Goal: Task Accomplishment & Management: Manage account settings

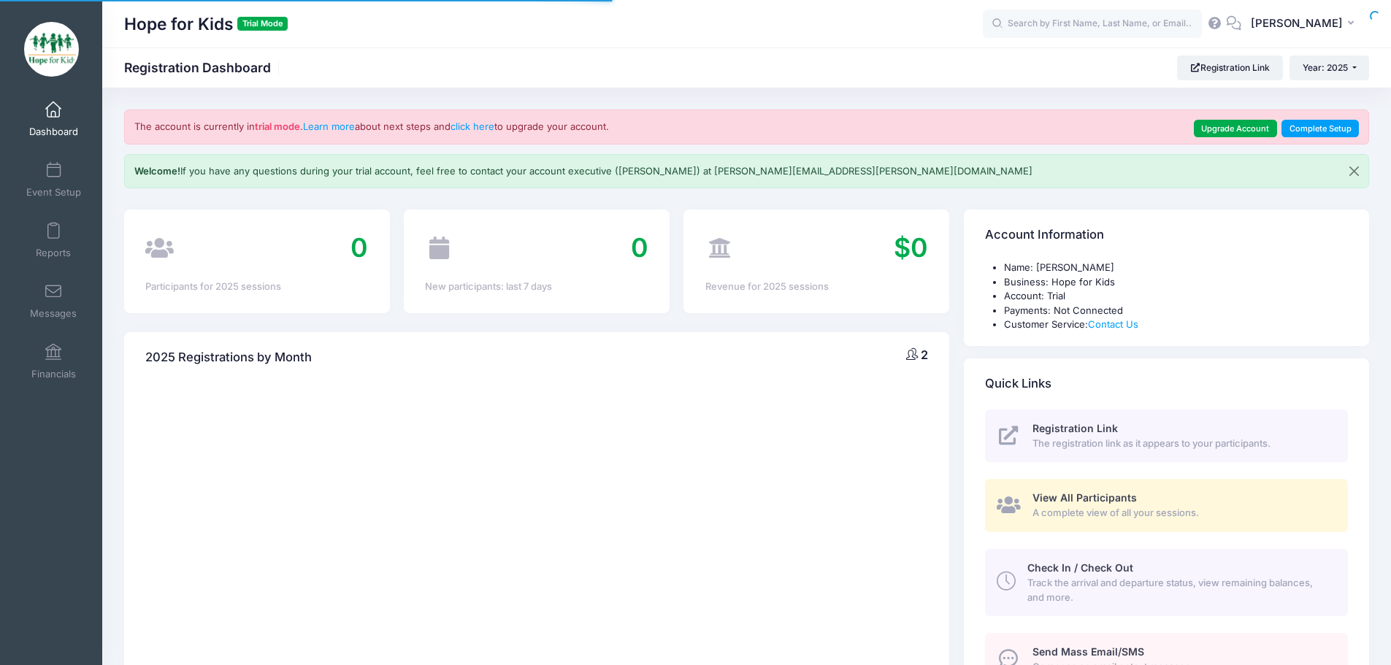
select select
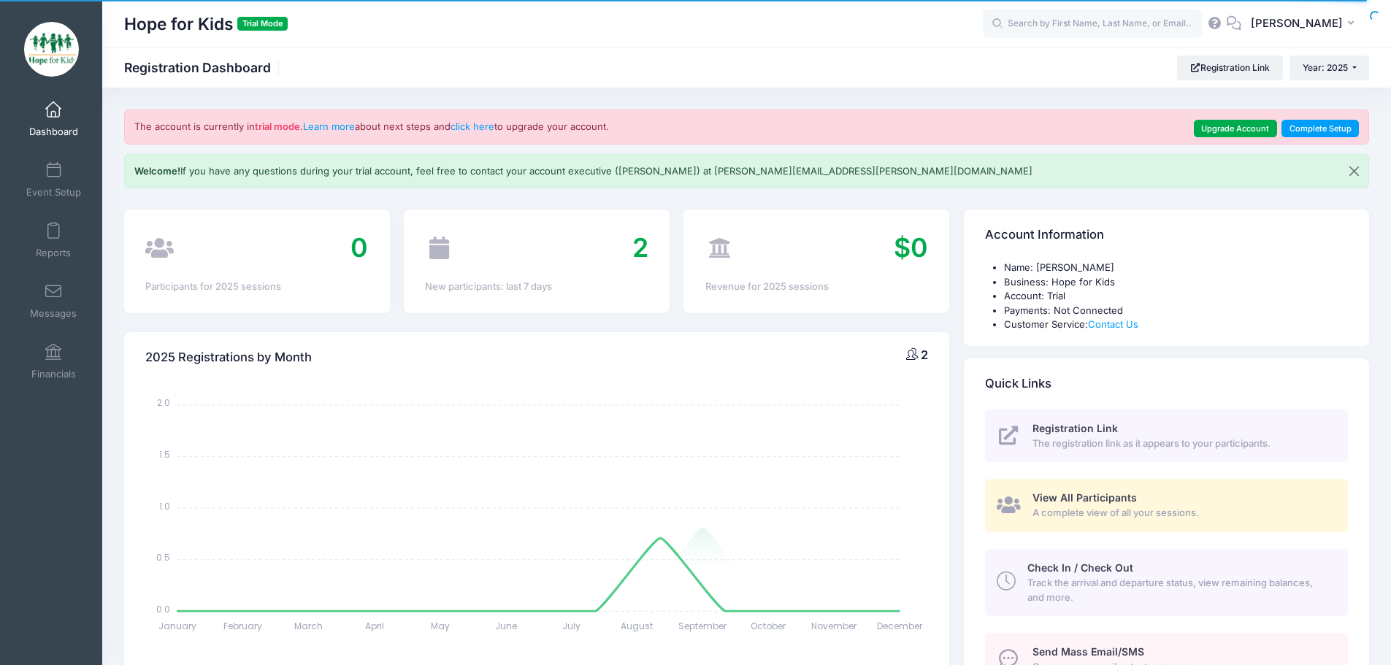
click at [1223, 23] on icon at bounding box center [1215, 22] width 16 height 9
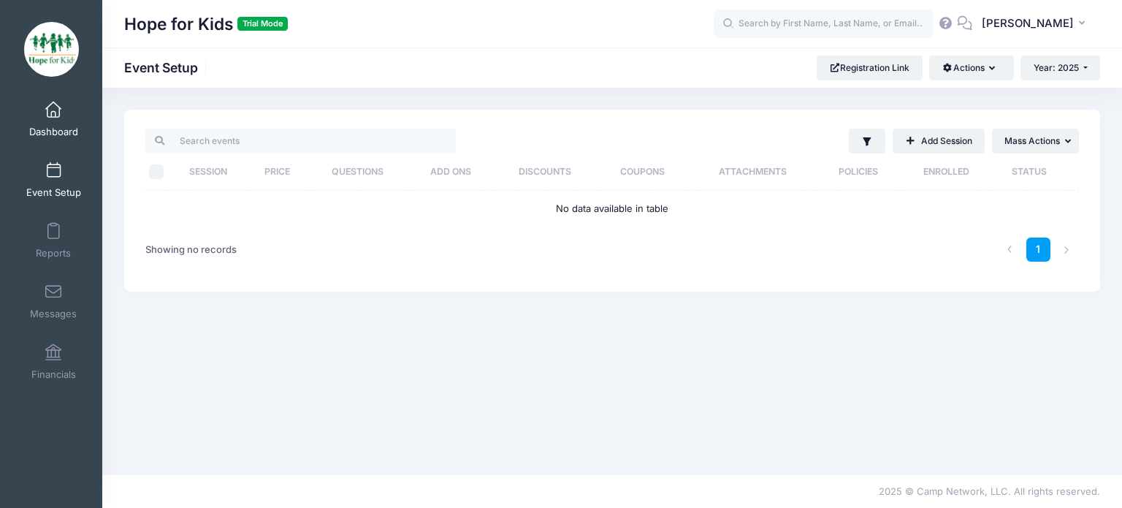
click at [43, 129] on span "Dashboard" at bounding box center [53, 132] width 49 height 12
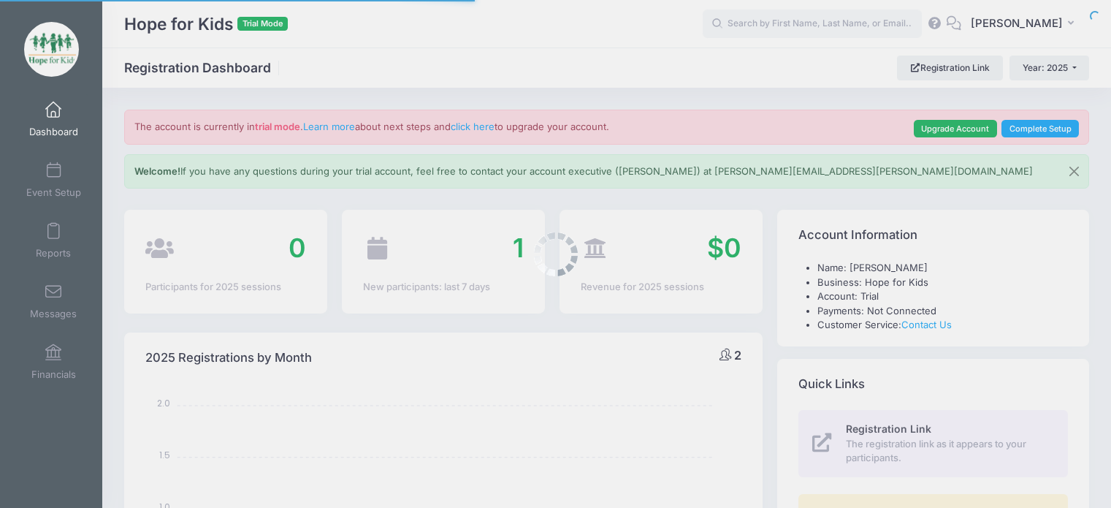
select select
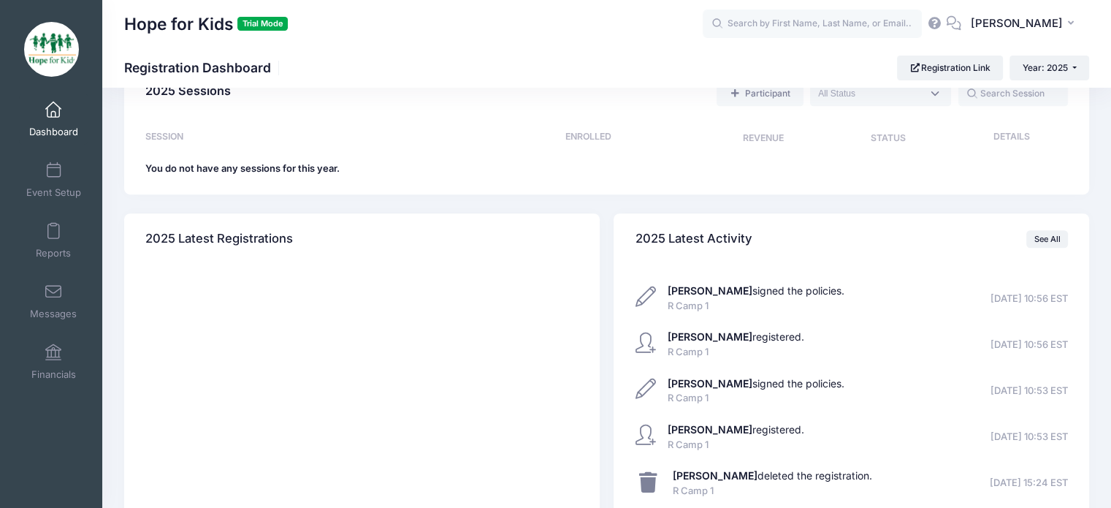
scroll to position [778, 0]
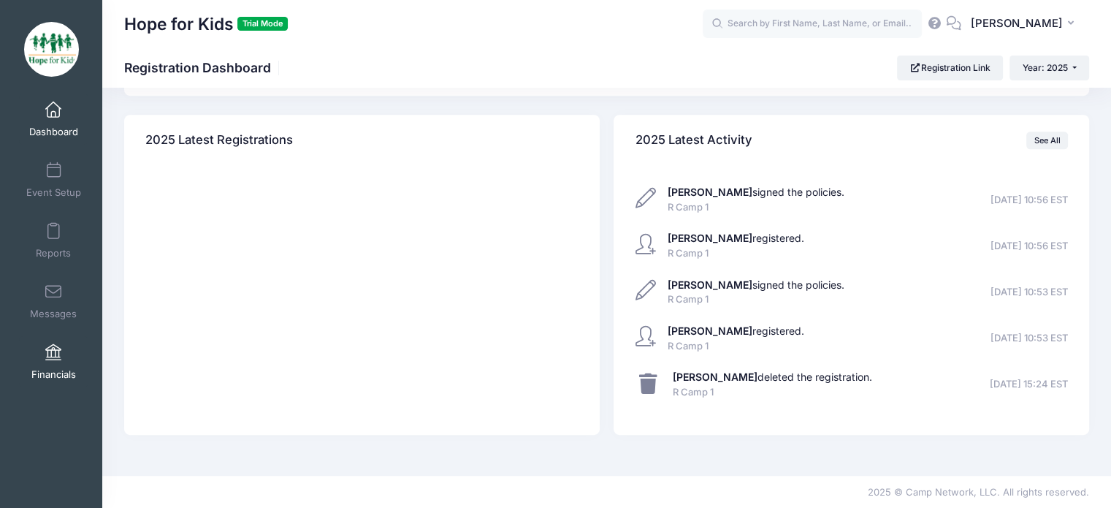
click at [37, 368] on span "Financials" at bounding box center [53, 374] width 45 height 12
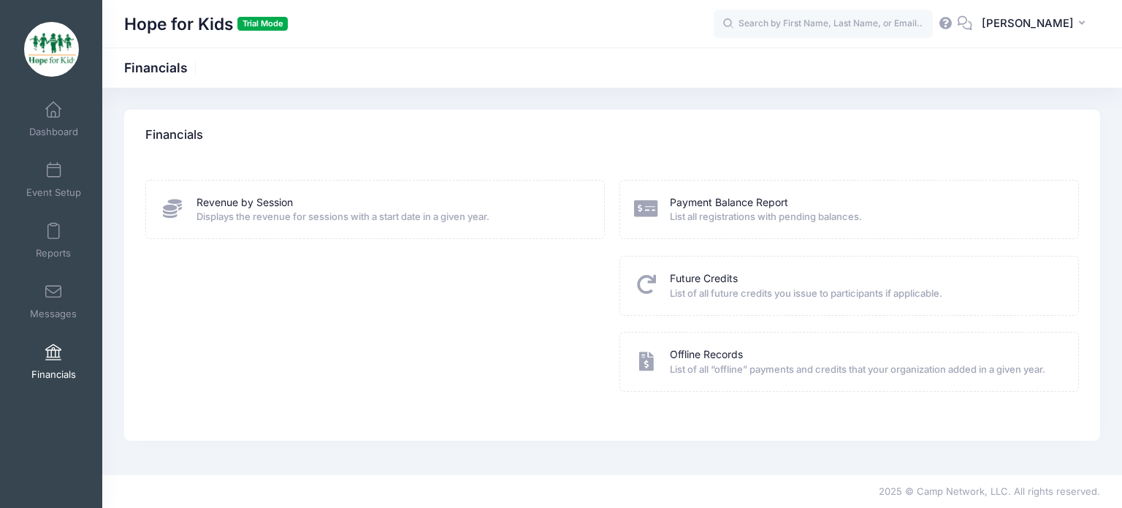
click at [972, 17] on div at bounding box center [955, 24] width 34 height 15
click at [954, 20] on icon at bounding box center [946, 22] width 16 height 9
click at [53, 117] on span at bounding box center [53, 110] width 0 height 16
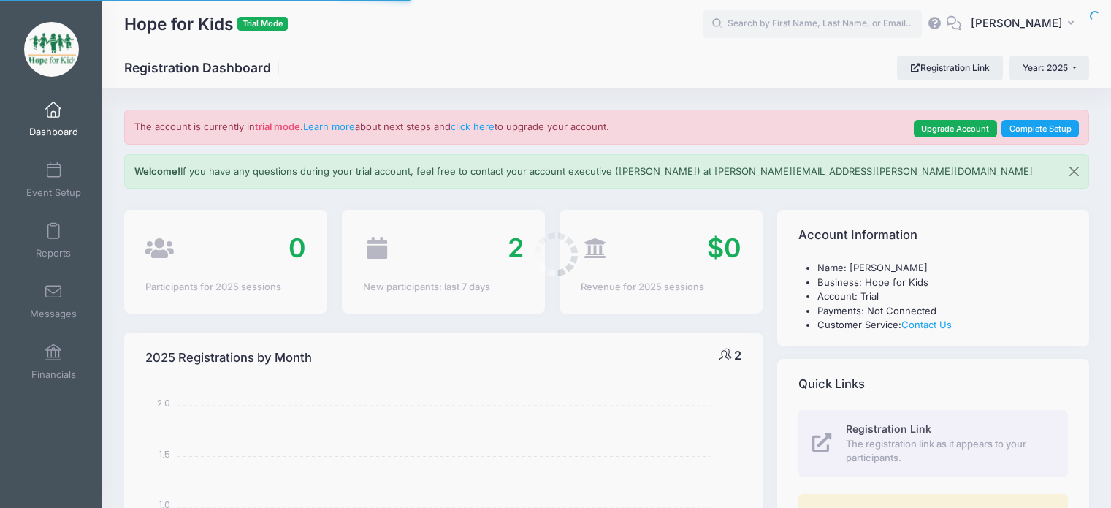
select select
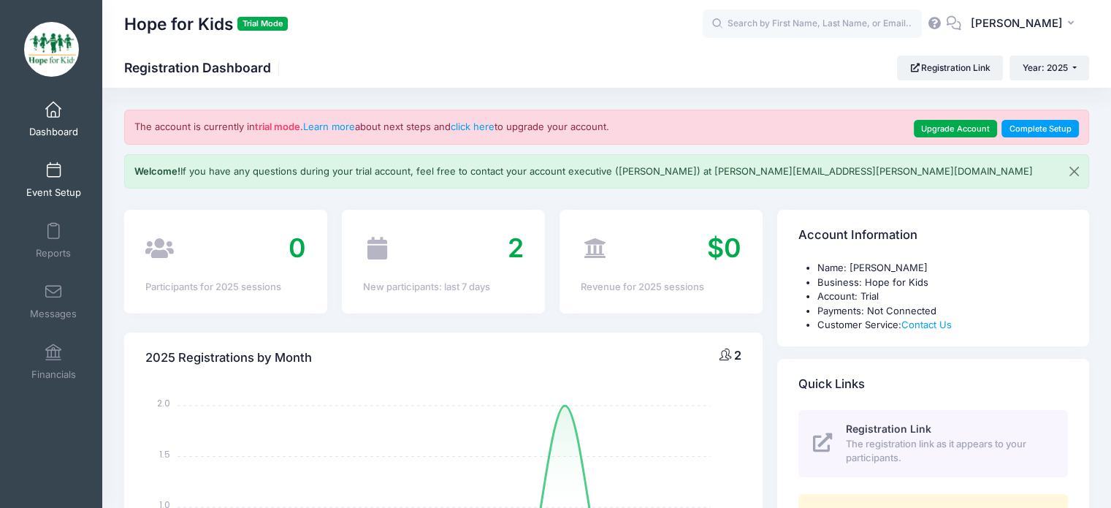
click at [84, 192] on link "Event Setup" at bounding box center [53, 179] width 69 height 51
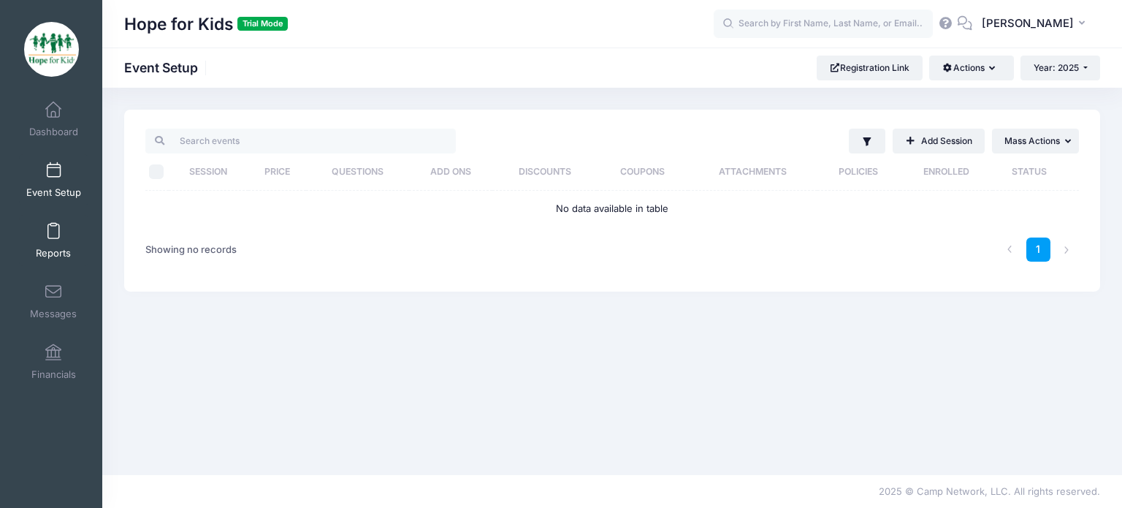
click at [39, 245] on link "Reports" at bounding box center [53, 240] width 69 height 51
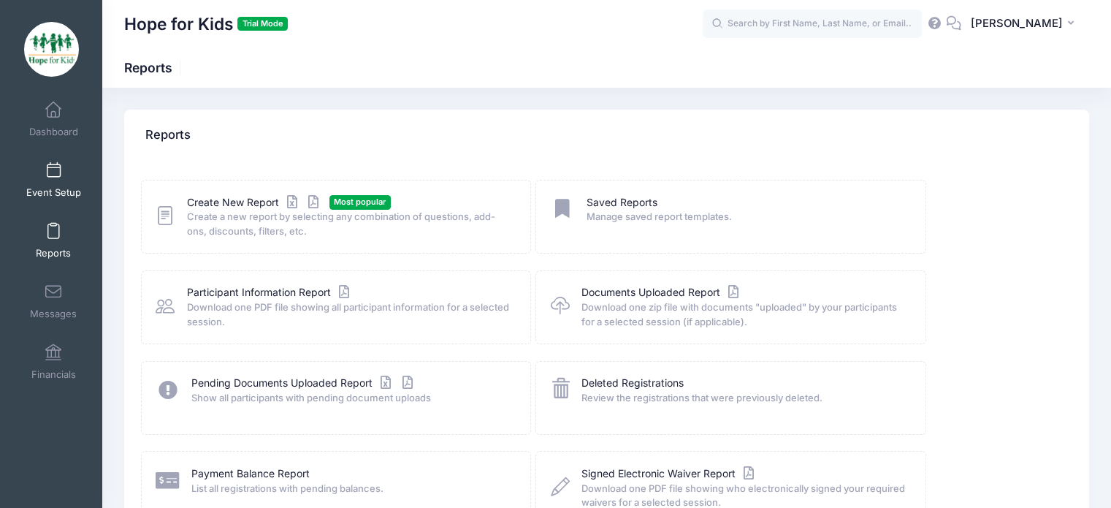
click at [53, 175] on span at bounding box center [53, 171] width 0 height 16
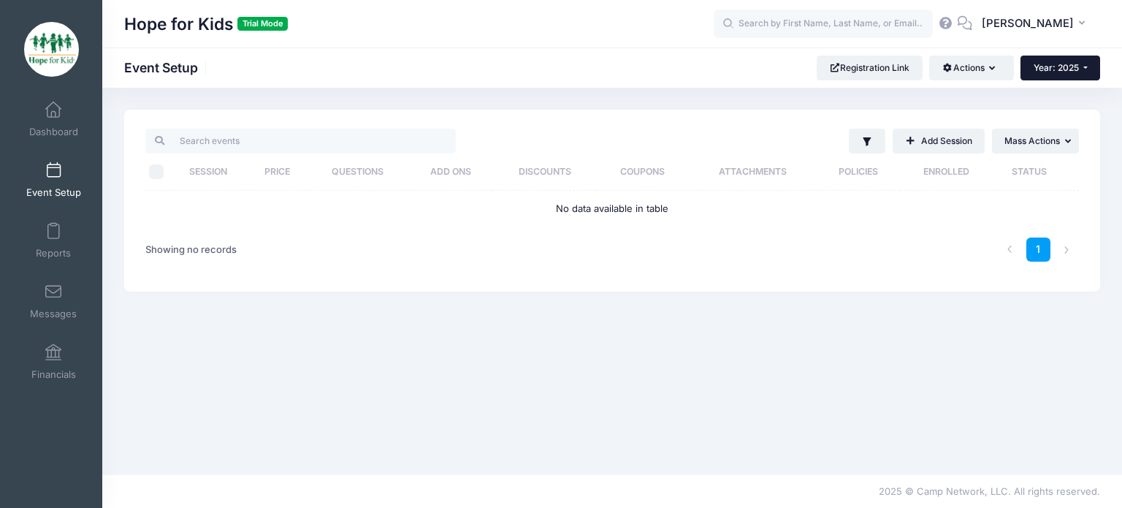
click at [1046, 56] on button "Year: 2025" at bounding box center [1060, 68] width 80 height 25
click at [1046, 99] on link "Year: 2026" at bounding box center [1067, 95] width 95 height 19
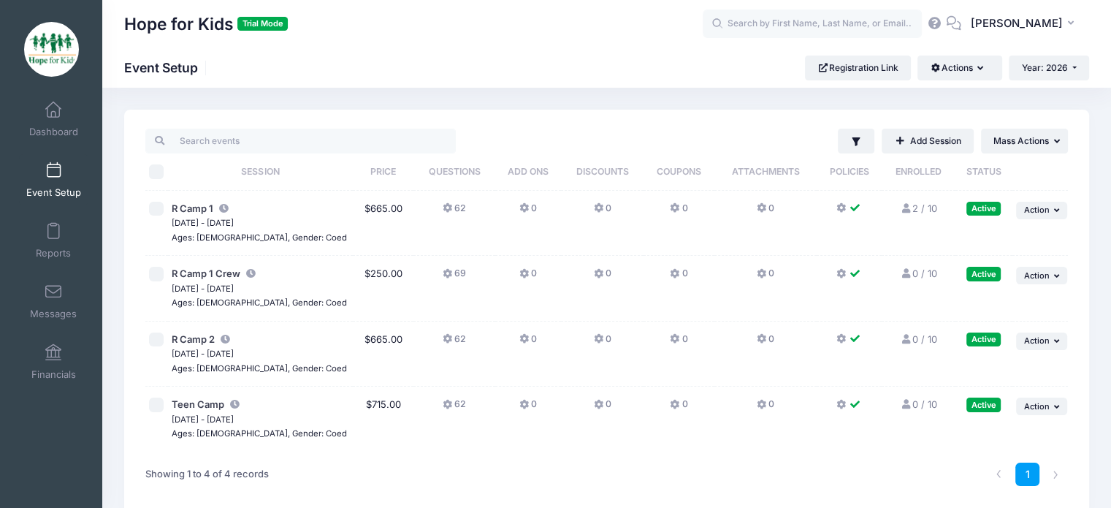
click at [443, 208] on icon at bounding box center [449, 208] width 12 height 0
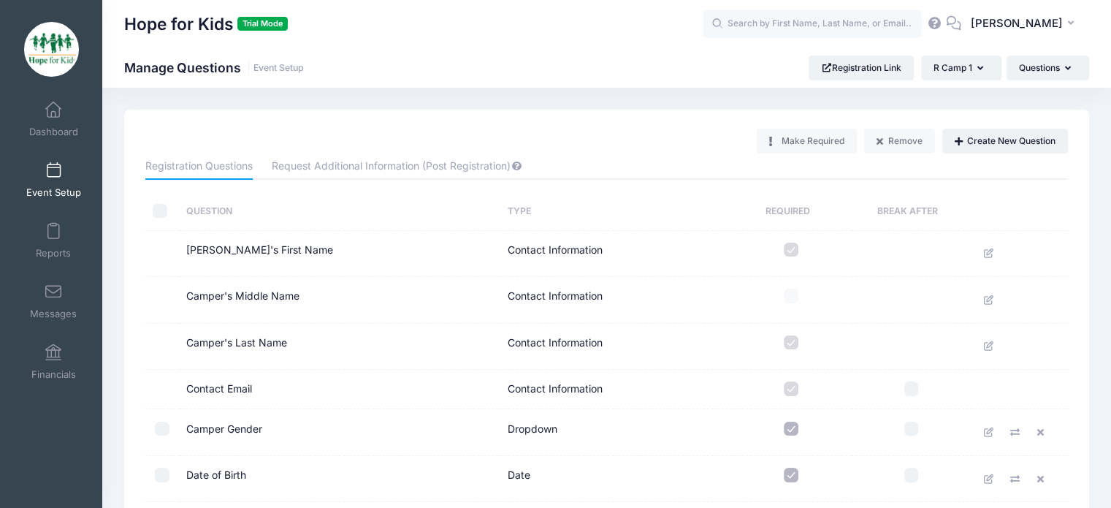
click at [72, 186] on span "Event Setup" at bounding box center [53, 192] width 55 height 12
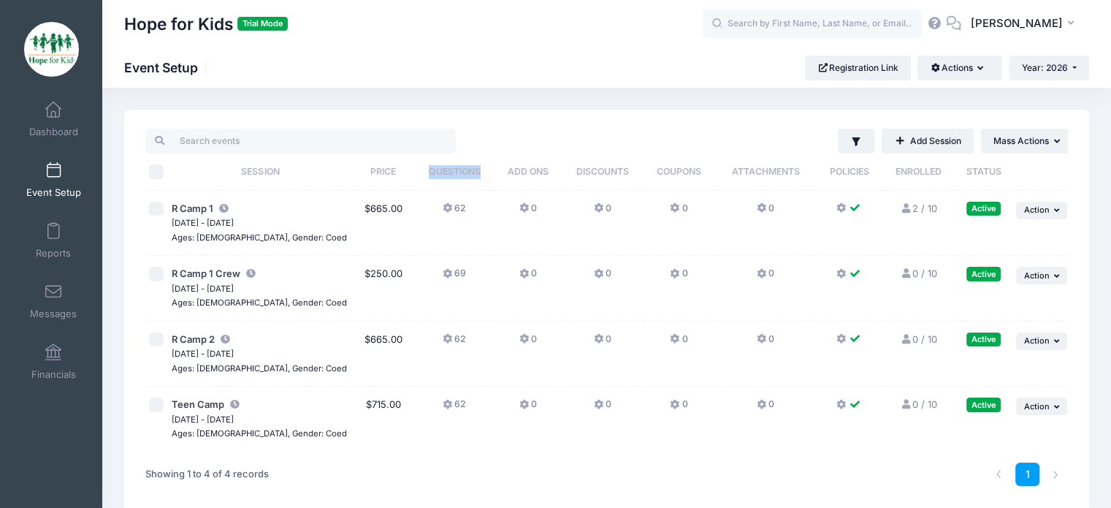
drag, startPoint x: 399, startPoint y: 169, endPoint x: 487, endPoint y: 169, distance: 87.6
click at [487, 169] on tr "Session Gender Ages Dates Price Questions Add Ons Discounts Coupons Attachments…" at bounding box center [606, 171] width 922 height 37
click at [452, 171] on span "Questions" at bounding box center [455, 171] width 52 height 11
drag, startPoint x: 342, startPoint y: 210, endPoint x: 391, endPoint y: 210, distance: 49.7
click at [391, 210] on td "$665.00" at bounding box center [383, 224] width 61 height 66
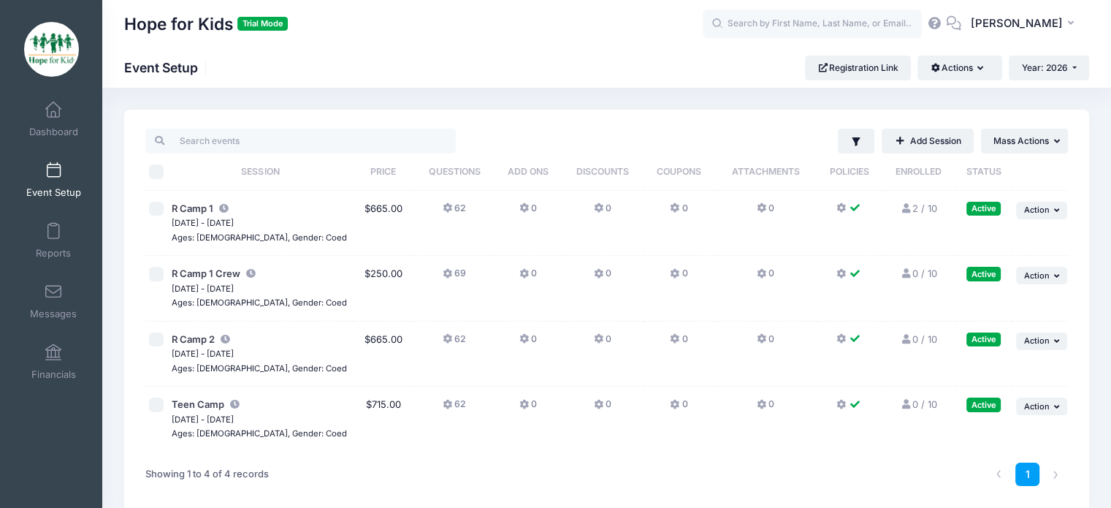
click at [377, 219] on td "$665.00" at bounding box center [383, 224] width 61 height 66
drag, startPoint x: 356, startPoint y: 213, endPoint x: 368, endPoint y: 213, distance: 11.7
click at [357, 213] on td "$665.00" at bounding box center [383, 224] width 61 height 66
click at [365, 207] on td "$665.00" at bounding box center [383, 224] width 61 height 66
click at [443, 215] on button "62" at bounding box center [454, 212] width 23 height 21
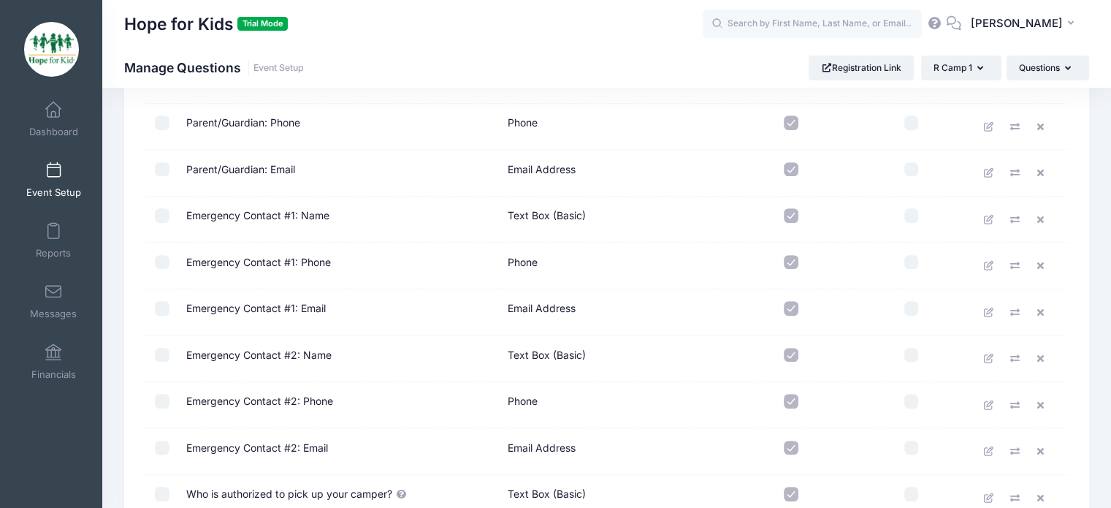
scroll to position [445, 0]
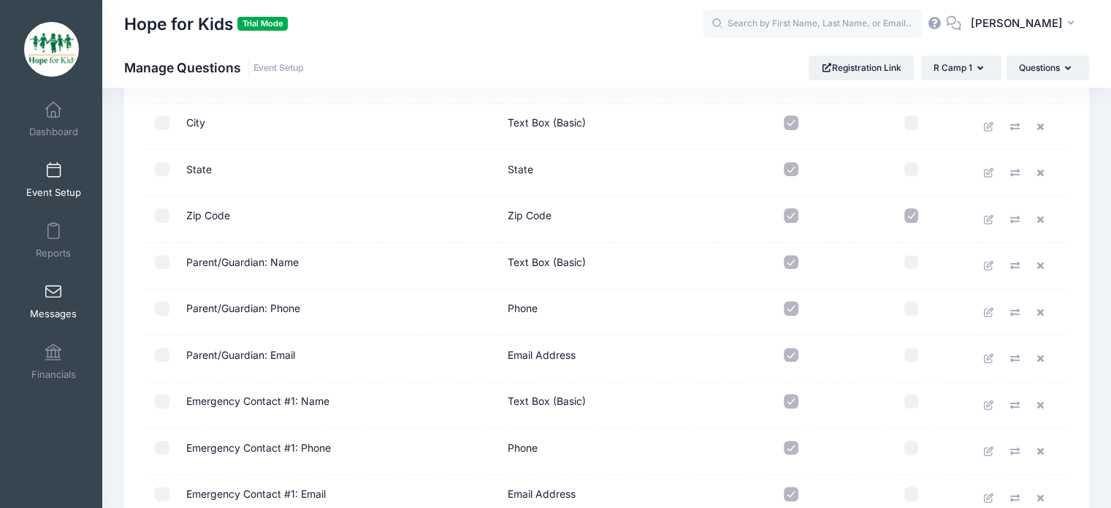
click at [58, 306] on link "Messages" at bounding box center [53, 300] width 69 height 51
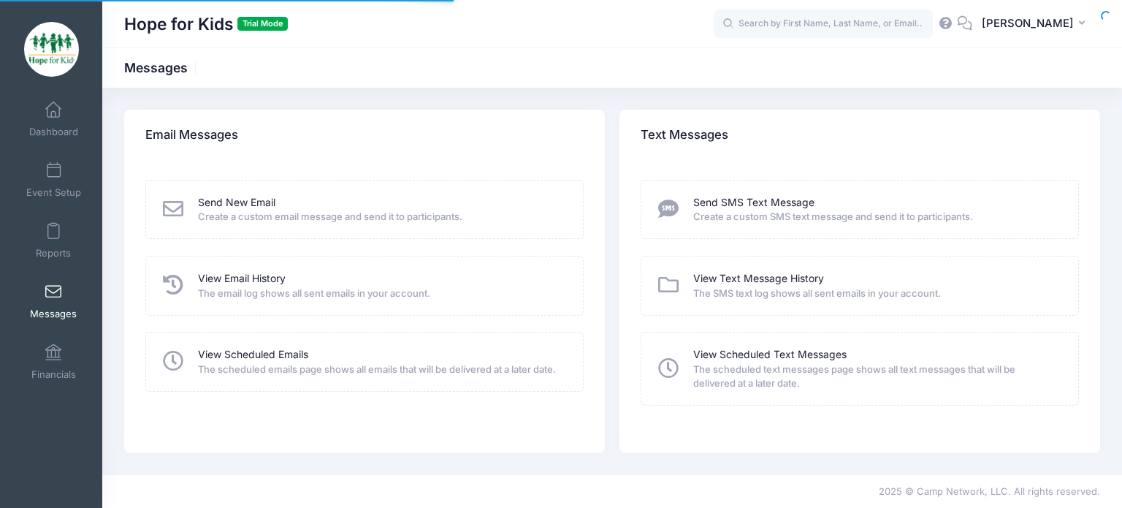
click at [45, 256] on span "Reports" at bounding box center [53, 253] width 35 height 12
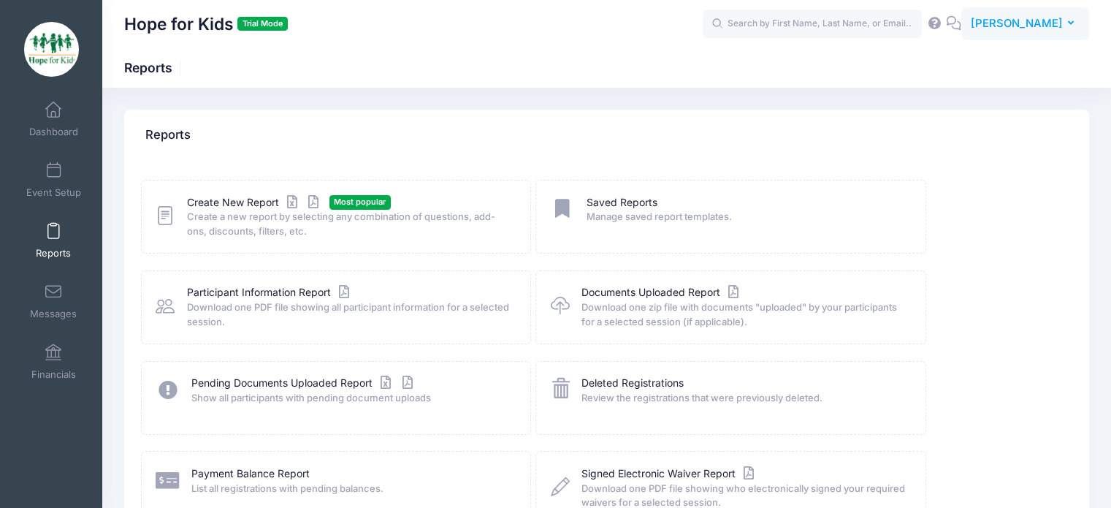
click at [1021, 17] on span "[PERSON_NAME]" at bounding box center [1017, 23] width 92 height 16
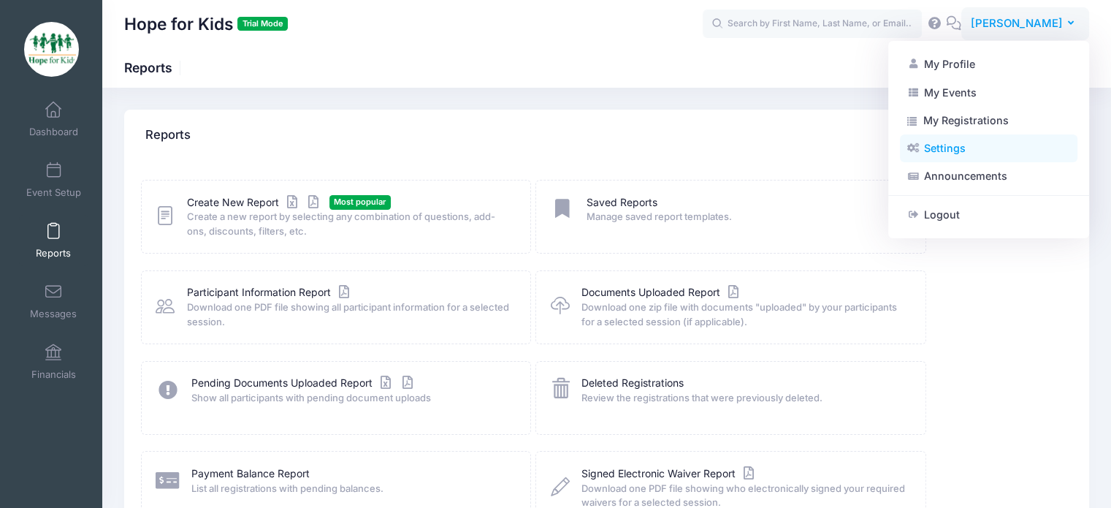
click at [955, 145] on link "Settings" at bounding box center [988, 148] width 177 height 28
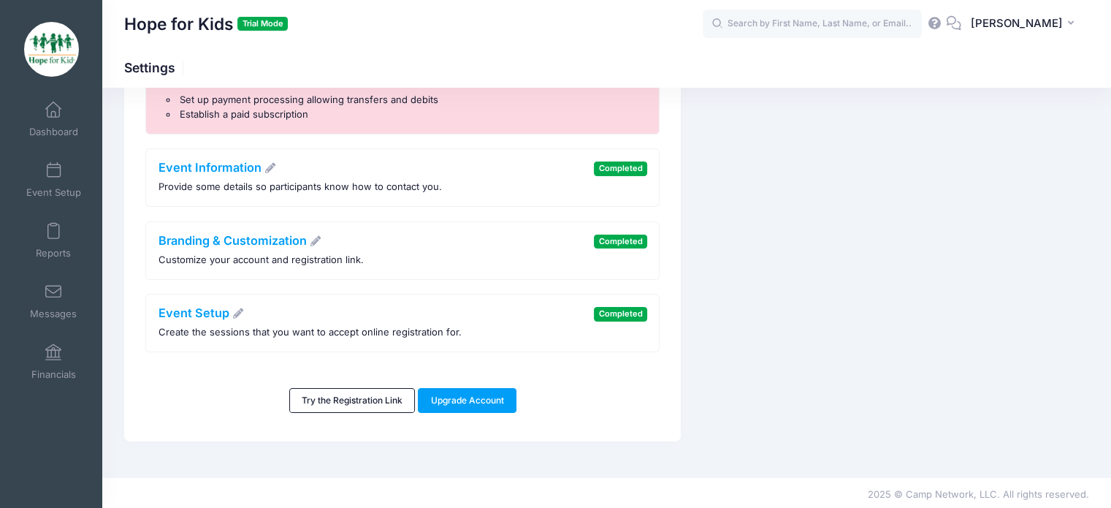
scroll to position [202, 0]
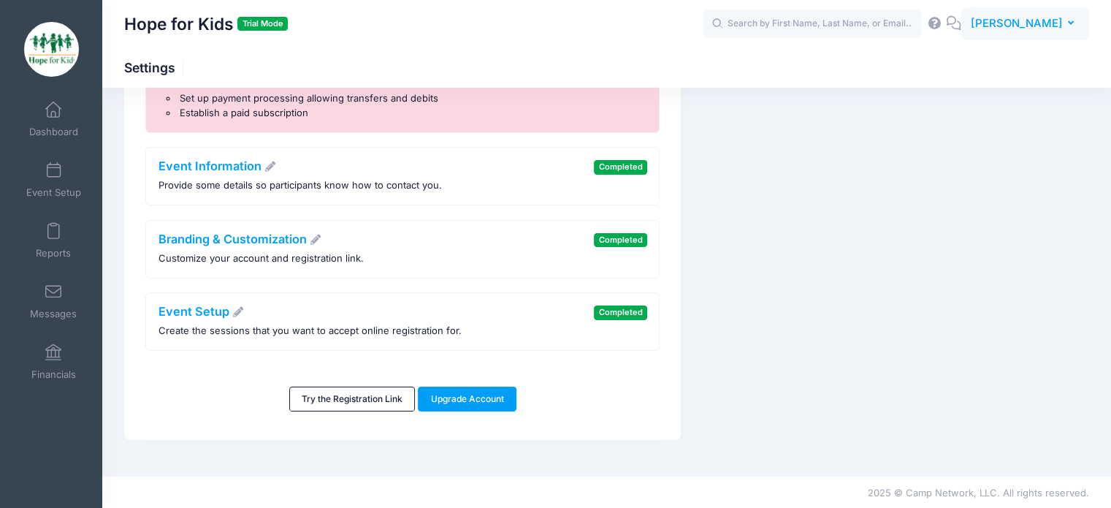
click at [1025, 26] on span "[PERSON_NAME]" at bounding box center [1017, 23] width 92 height 16
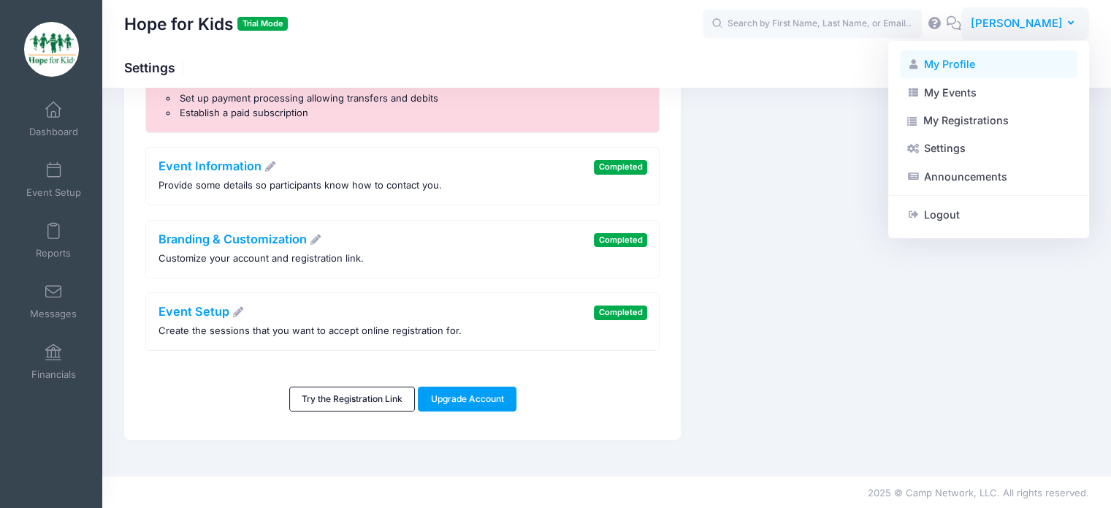
click at [976, 69] on link "My Profile" at bounding box center [988, 64] width 177 height 28
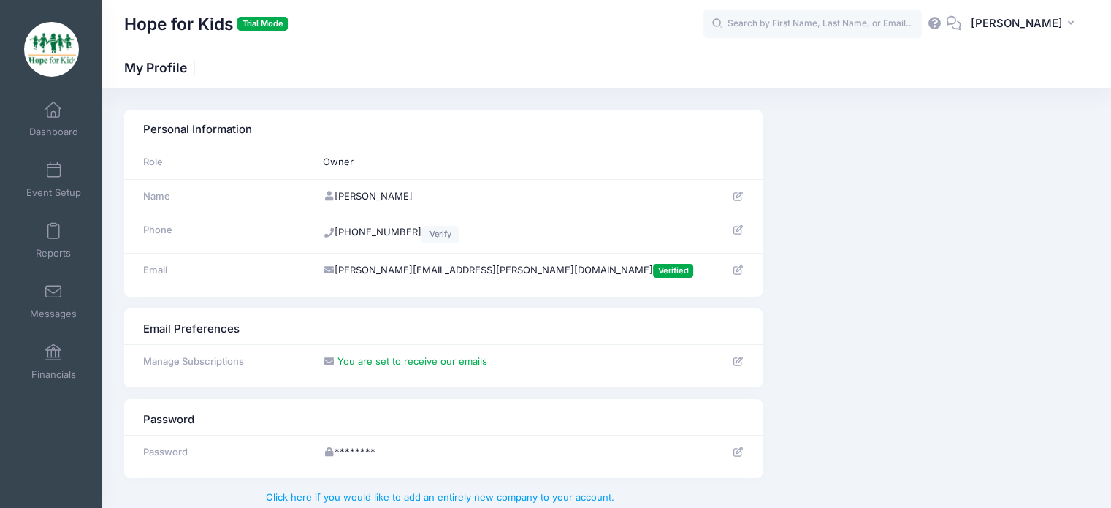
scroll to position [63, 0]
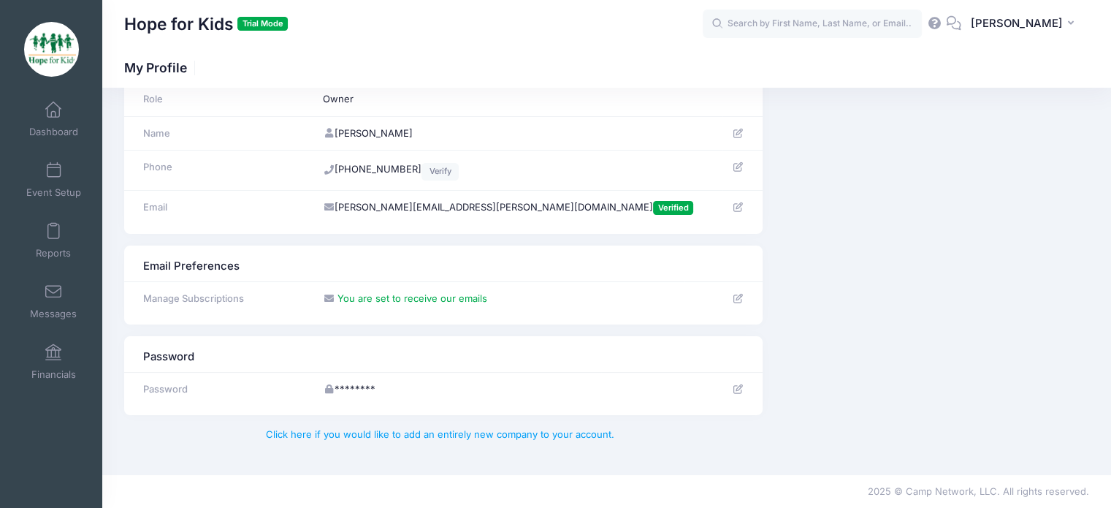
click at [739, 388] on icon at bounding box center [738, 388] width 12 height 9
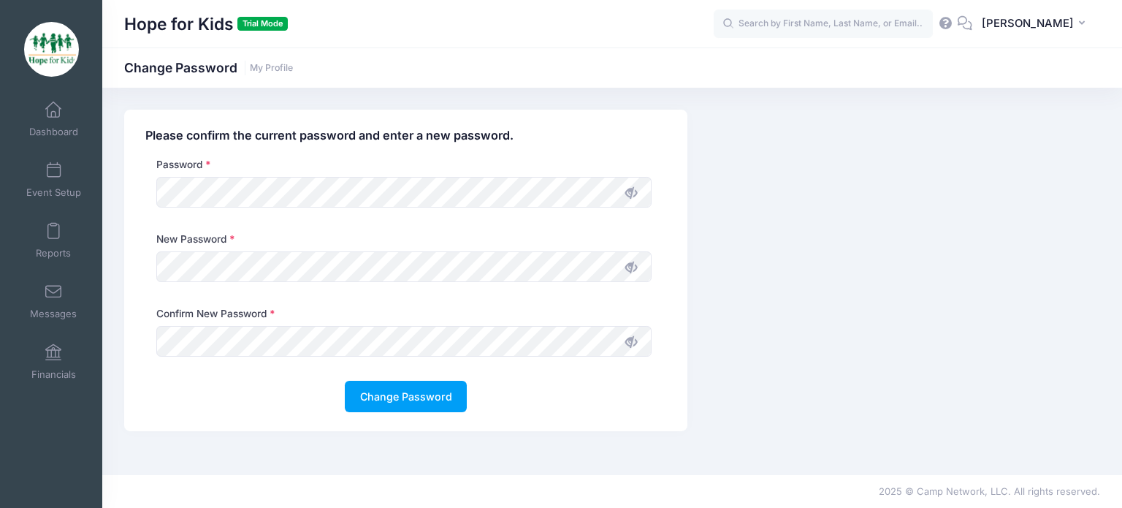
click at [637, 187] on icon at bounding box center [631, 193] width 12 height 12
click at [631, 269] on icon at bounding box center [631, 267] width 12 height 12
click at [397, 404] on button "Change Password" at bounding box center [406, 395] width 122 height 31
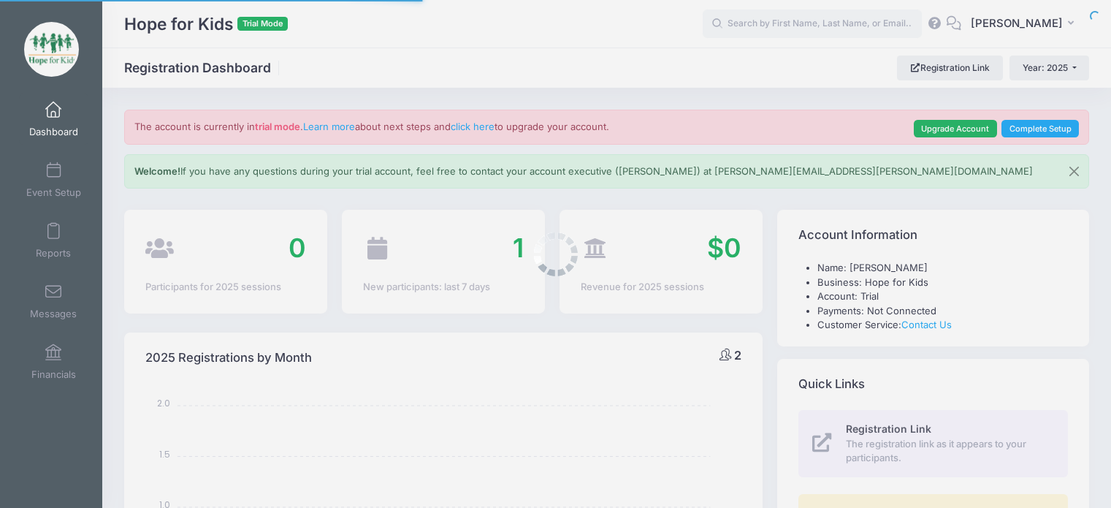
select select
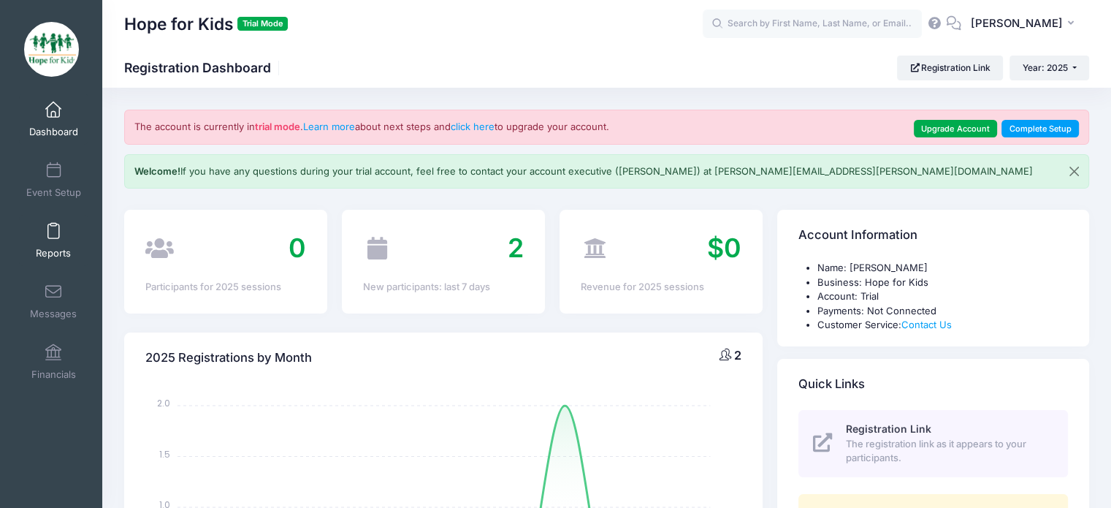
click at [38, 258] on span "Reports" at bounding box center [53, 253] width 35 height 12
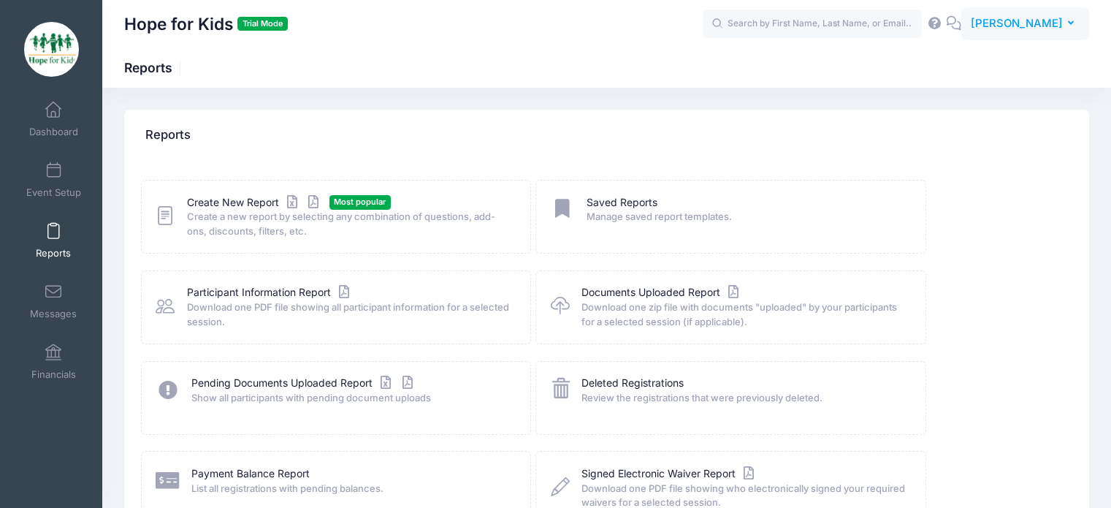
click at [1068, 23] on icon "button" at bounding box center [1074, 23] width 12 height 0
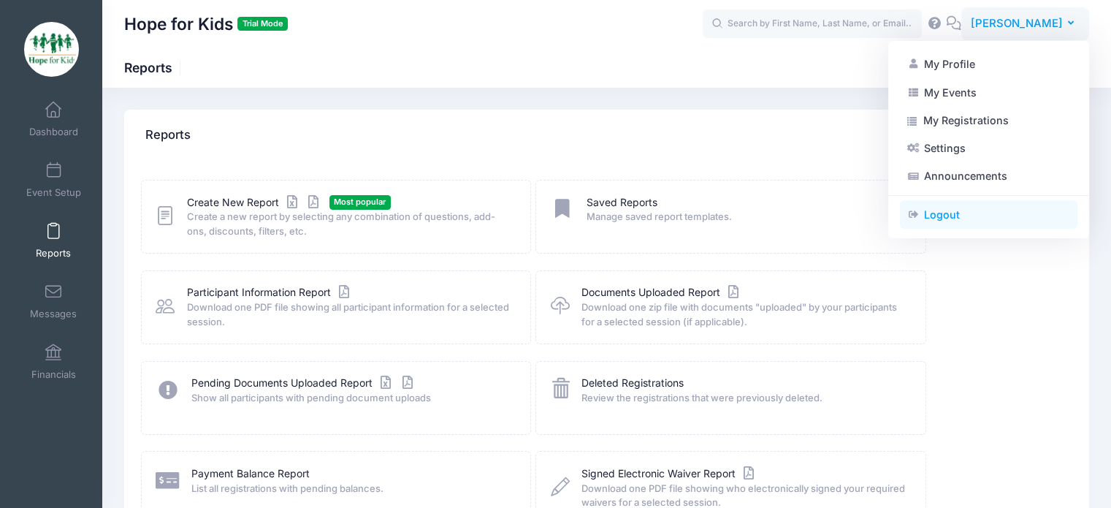
click at [957, 214] on link "Logout" at bounding box center [988, 215] width 177 height 28
